Goal: Obtain resource: Download file/media

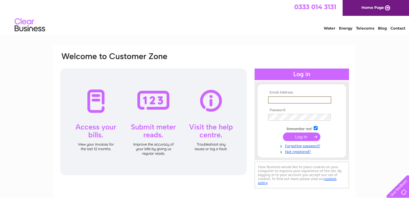
click at [294, 102] on input "text" at bounding box center [299, 99] width 63 height 7
type input "admin@thelimebothy.co.uk"
click at [299, 137] on input "submit" at bounding box center [301, 137] width 37 height 9
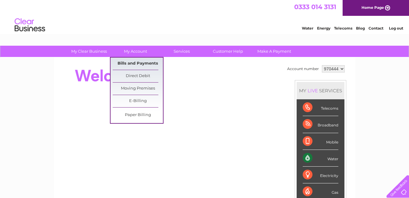
click at [141, 62] on link "Bills and Payments" at bounding box center [138, 64] width 50 height 12
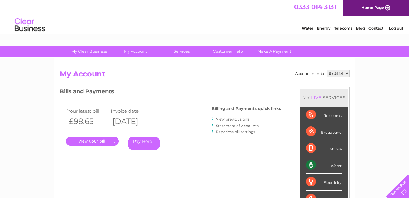
click at [78, 140] on link "." at bounding box center [92, 141] width 53 height 9
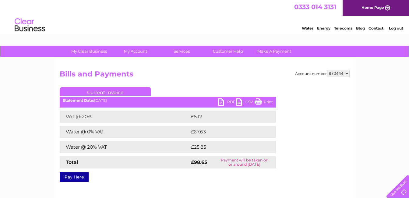
click at [228, 101] on link "PDF" at bounding box center [227, 102] width 18 height 9
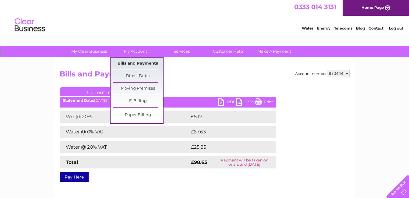
click at [139, 63] on link "Bills and Payments" at bounding box center [138, 64] width 50 height 12
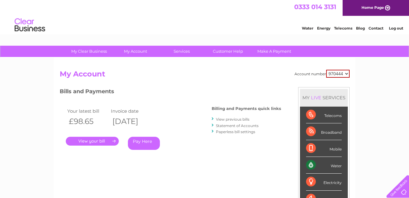
click at [246, 120] on link "View previous bills" at bounding box center [233, 119] width 34 height 5
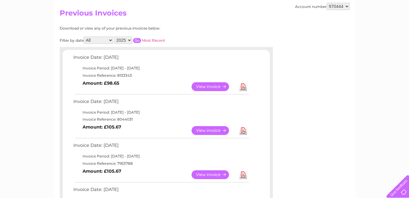
scroll to position [91, 0]
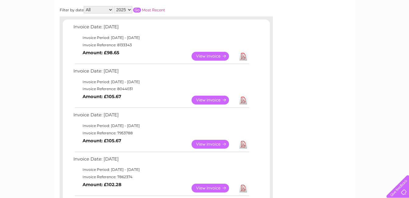
click at [213, 101] on link "View" at bounding box center [214, 100] width 45 height 9
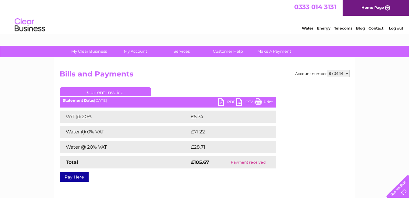
click at [228, 101] on link "PDF" at bounding box center [227, 102] width 18 height 9
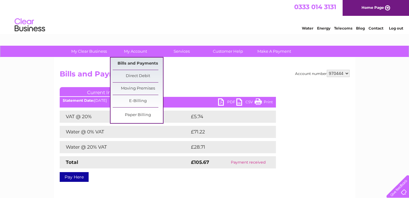
click at [141, 62] on link "Bills and Payments" at bounding box center [138, 64] width 50 height 12
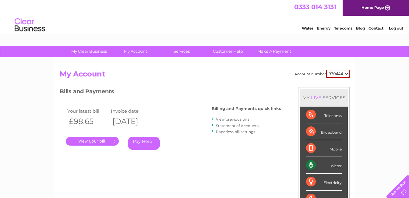
click at [233, 119] on link "View previous bills" at bounding box center [233, 119] width 34 height 5
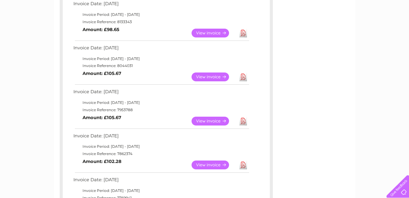
scroll to position [122, 0]
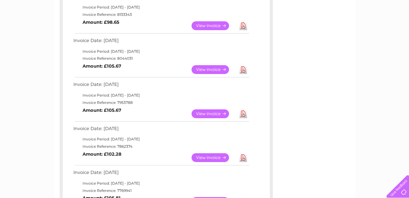
click at [244, 115] on link "Download" at bounding box center [244, 113] width 8 height 9
click at [244, 157] on link "Download" at bounding box center [244, 157] width 8 height 9
click at [215, 158] on link "View" at bounding box center [214, 157] width 45 height 9
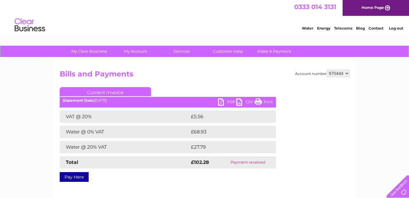
drag, startPoint x: 0, startPoint y: 0, endPoint x: 228, endPoint y: 102, distance: 250.0
click at [228, 102] on link "PDF" at bounding box center [227, 102] width 18 height 9
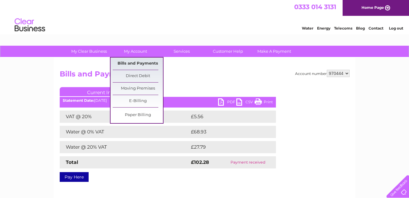
click at [137, 62] on link "Bills and Payments" at bounding box center [138, 64] width 50 height 12
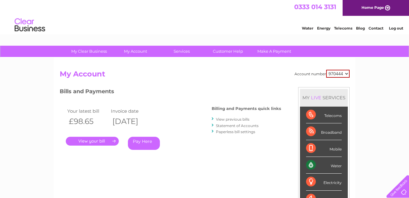
click at [237, 119] on link "View previous bills" at bounding box center [233, 119] width 34 height 5
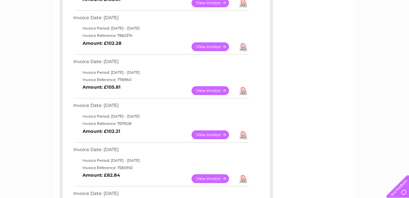
scroll to position [244, 0]
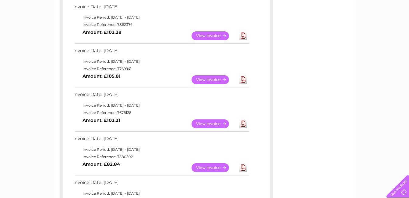
click at [204, 81] on link "View" at bounding box center [214, 79] width 45 height 9
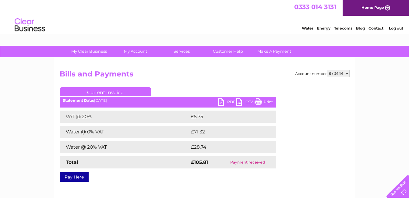
click at [229, 102] on link "PDF" at bounding box center [227, 102] width 18 height 9
click at [394, 27] on link "Log out" at bounding box center [396, 28] width 14 height 5
